Goal: Navigation & Orientation: Find specific page/section

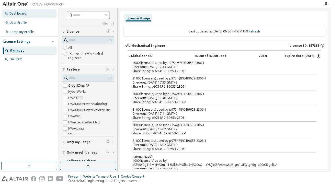
click at [19, 17] on div "Dashboard" at bounding box center [29, 13] width 55 height 8
